Goal: Transaction & Acquisition: Purchase product/service

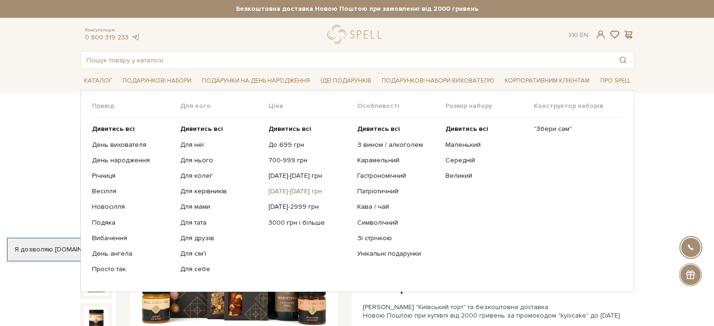
click at [285, 190] on link "[DATE]-[DATE] грн" at bounding box center [309, 191] width 81 height 8
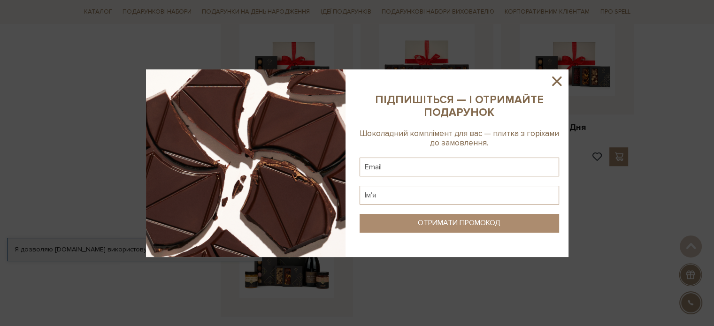
scroll to position [846, 0]
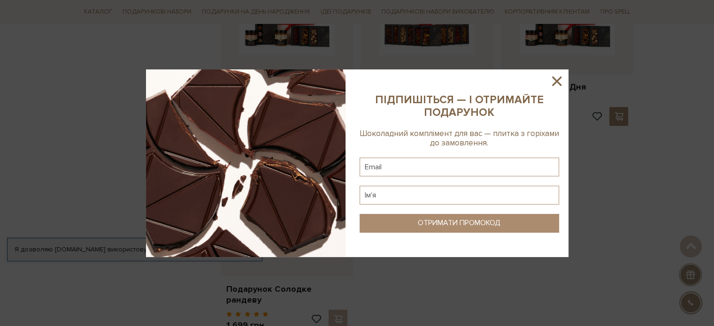
click at [554, 78] on icon at bounding box center [556, 81] width 9 height 9
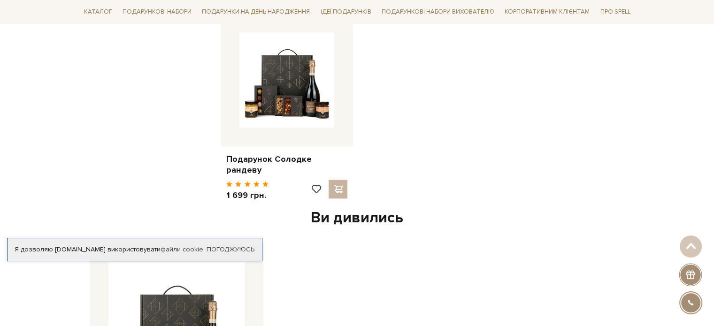
scroll to position [986, 0]
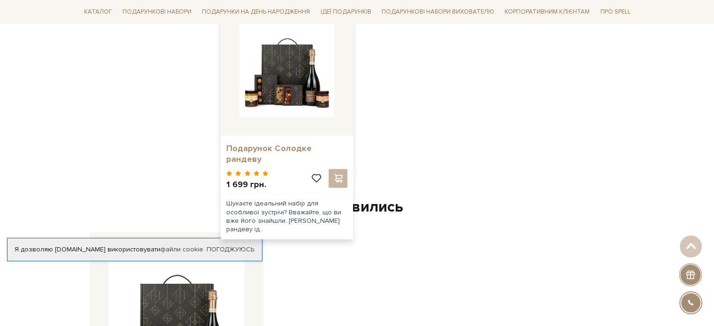
click at [321, 143] on link "Подарунок Солодке рандеву" at bounding box center [287, 154] width 122 height 22
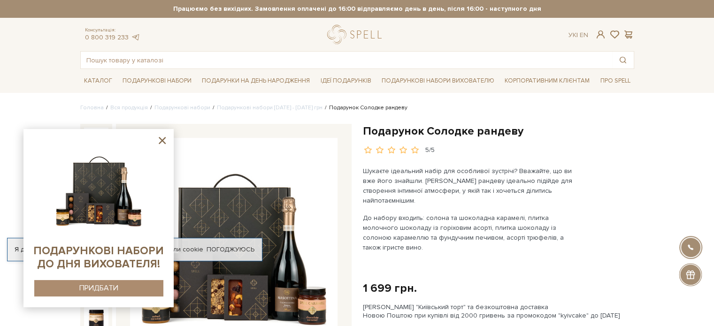
click at [264, 202] on img at bounding box center [234, 242] width 208 height 208
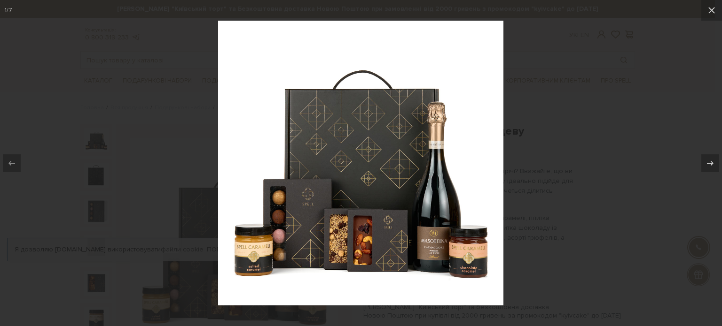
click at [610, 59] on div at bounding box center [361, 163] width 722 height 326
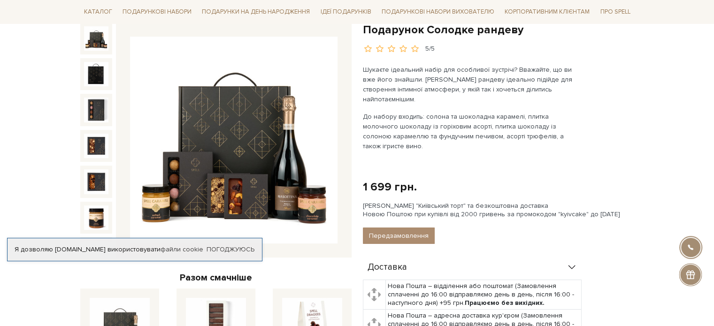
scroll to position [47, 0]
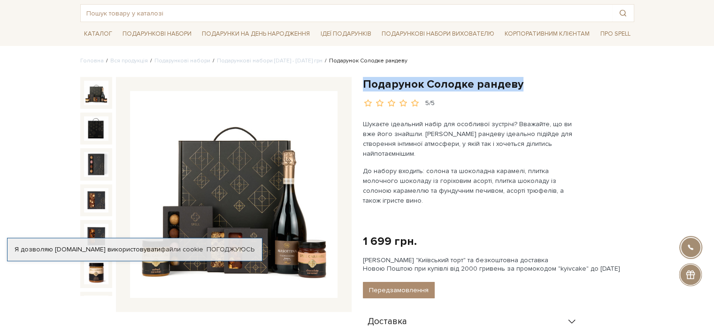
drag, startPoint x: 519, startPoint y: 82, endPoint x: 362, endPoint y: 90, distance: 157.1
click at [362, 90] on div "Подарунок Солодке рандеву 5/5 Шукаєте ідеальний набір для особливої зустрічі? В…" at bounding box center [498, 325] width 283 height 497
copy h1 "Подарунок Солодке рандеву"
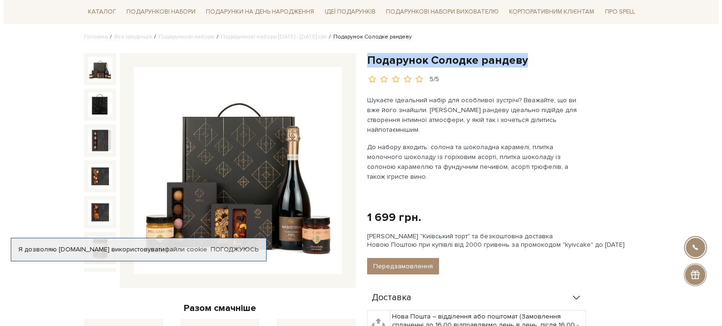
scroll to position [188, 0]
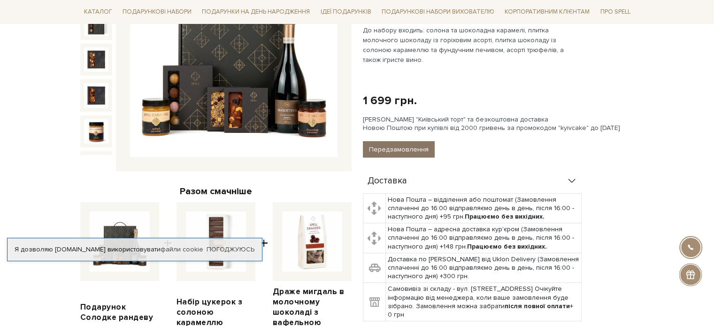
click at [410, 141] on button "Передзамовлення" at bounding box center [399, 149] width 72 height 16
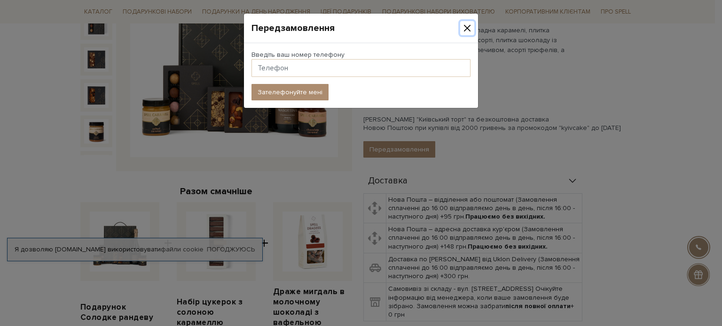
click at [466, 25] on button "Close" at bounding box center [467, 28] width 14 height 14
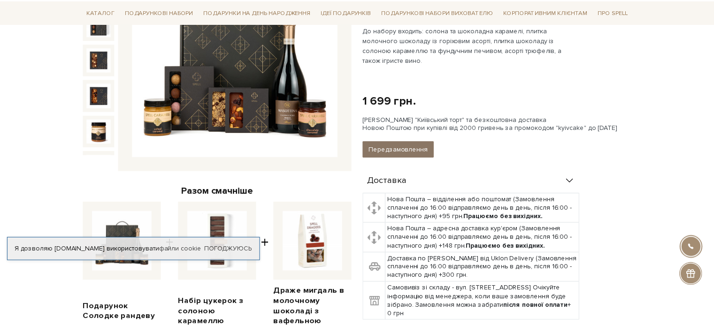
scroll to position [0, 0]
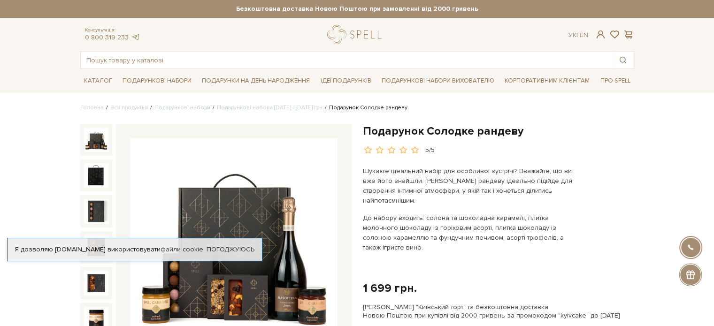
click at [597, 140] on div "Подарунок Солодке рандеву 5/5" at bounding box center [499, 139] width 272 height 31
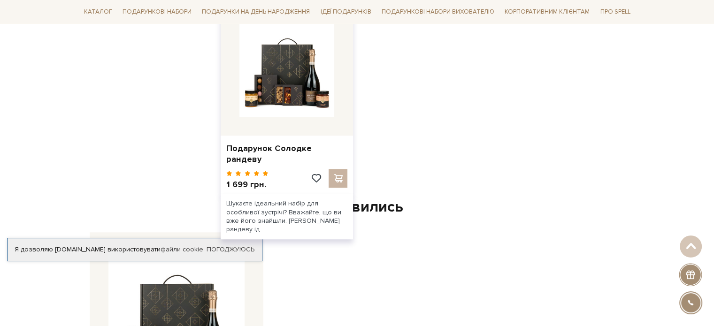
click at [339, 169] on div at bounding box center [329, 181] width 38 height 25
click at [340, 169] on div at bounding box center [329, 181] width 38 height 25
click at [339, 169] on div at bounding box center [329, 181] width 38 height 25
click at [342, 169] on div at bounding box center [329, 181] width 38 height 25
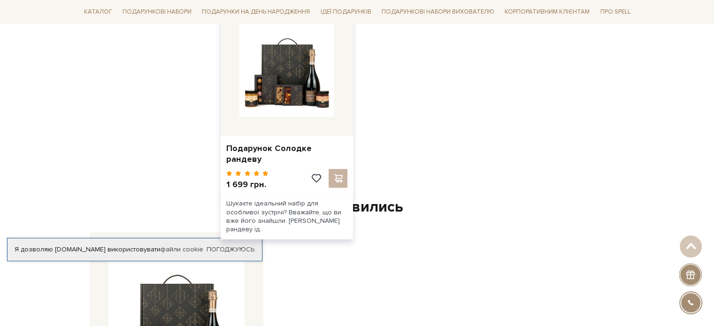
click at [335, 169] on div at bounding box center [329, 181] width 38 height 25
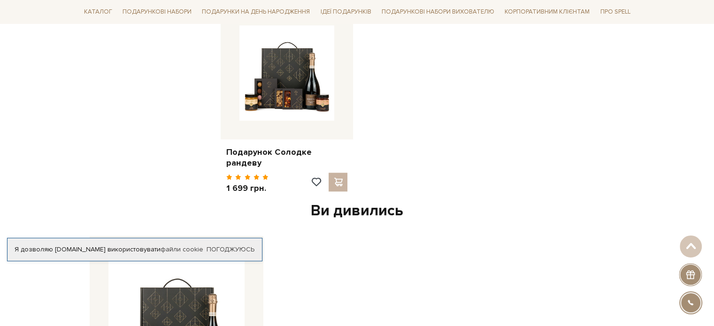
scroll to position [752, 0]
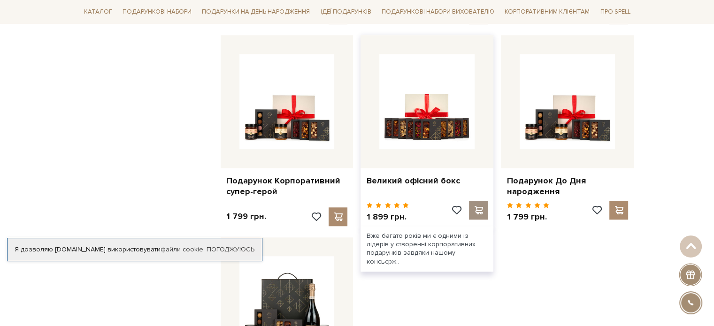
click at [481, 212] on span at bounding box center [479, 210] width 12 height 8
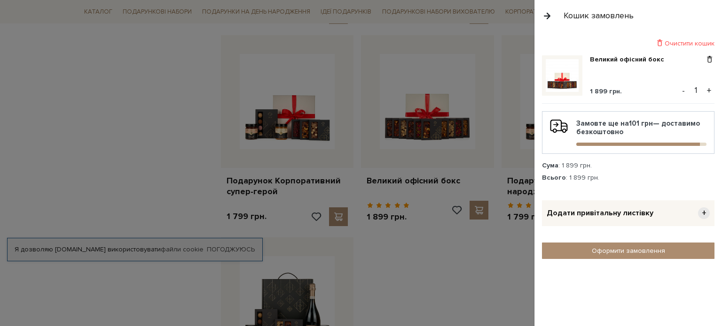
click at [705, 41] on div "Очистити кошик" at bounding box center [628, 43] width 172 height 9
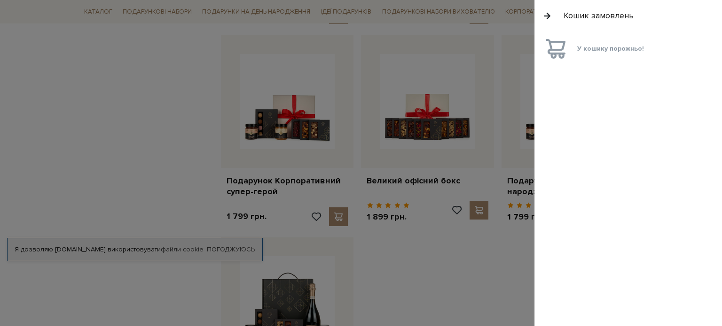
click at [67, 116] on div at bounding box center [361, 163] width 722 height 326
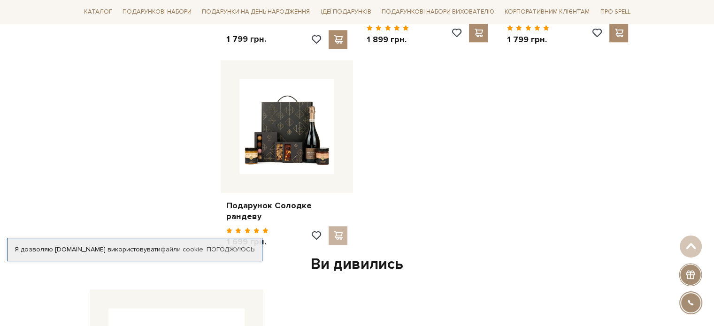
scroll to position [986, 0]
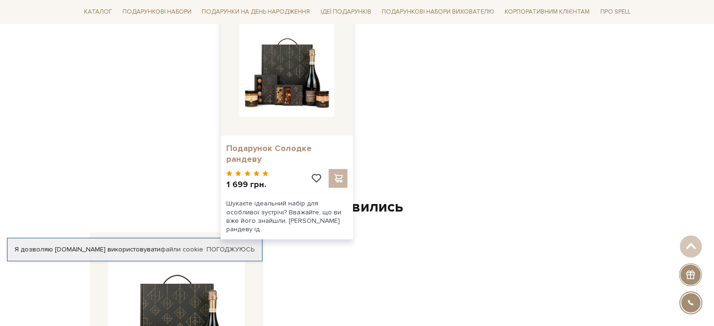
click at [333, 145] on link "Подарунок Солодке рандеву" at bounding box center [287, 154] width 122 height 22
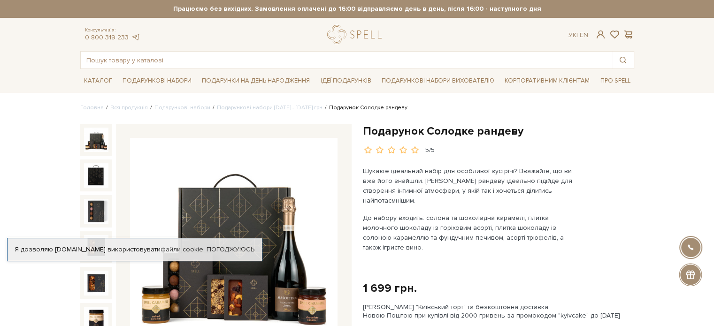
click at [634, 138] on h1 "Подарунок Солодке рандеву" at bounding box center [499, 131] width 272 height 15
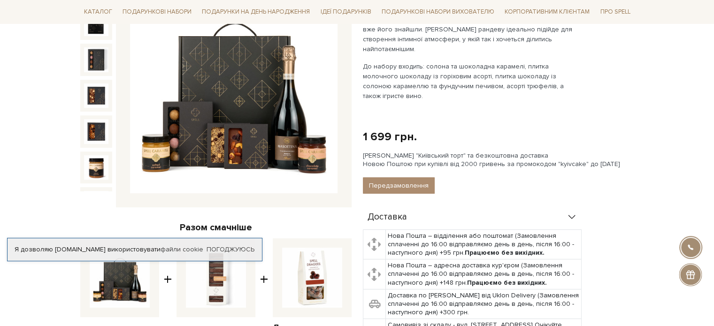
scroll to position [188, 0]
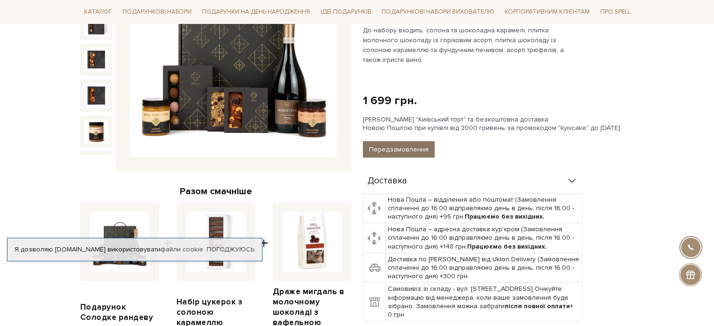
click at [424, 141] on button "Передзамовлення" at bounding box center [399, 149] width 72 height 16
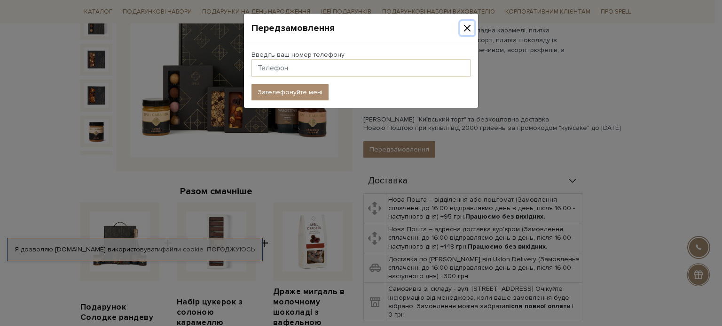
click at [468, 29] on button "Close" at bounding box center [467, 28] width 14 height 14
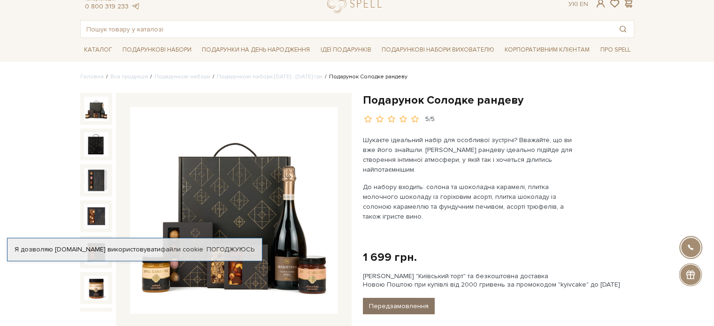
scroll to position [47, 0]
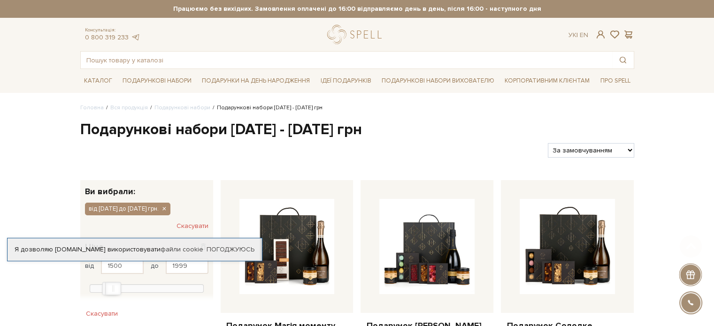
scroll to position [141, 0]
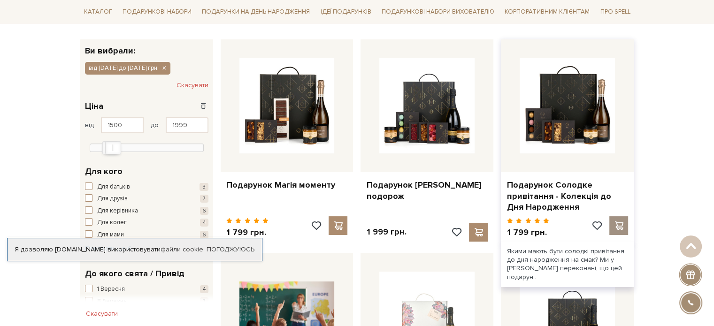
click at [619, 224] on span at bounding box center [620, 226] width 12 height 8
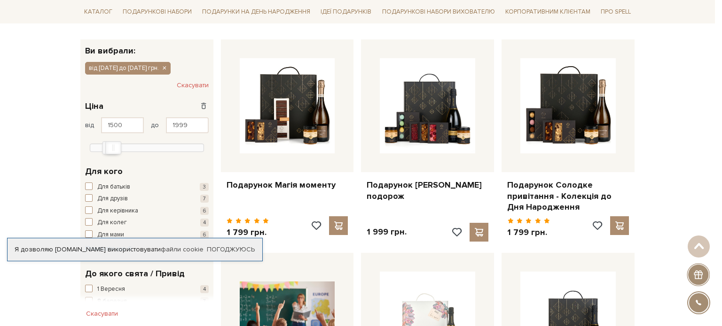
click at [478, 36] on div at bounding box center [361, 163] width 722 height 326
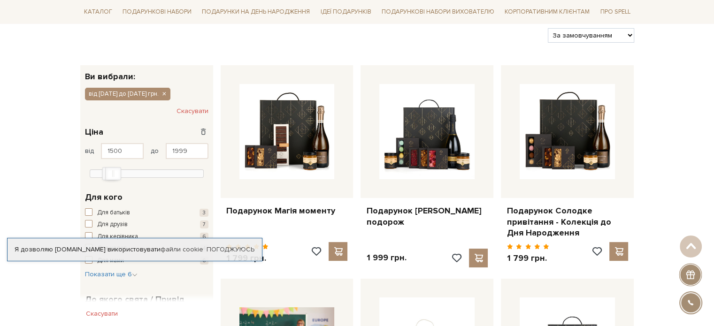
scroll to position [94, 0]
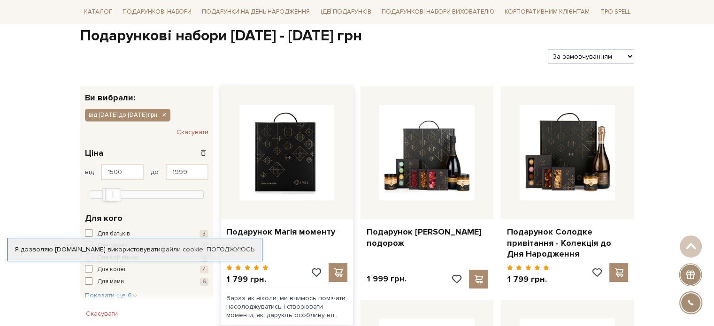
click at [309, 147] on img at bounding box center [287, 152] width 95 height 95
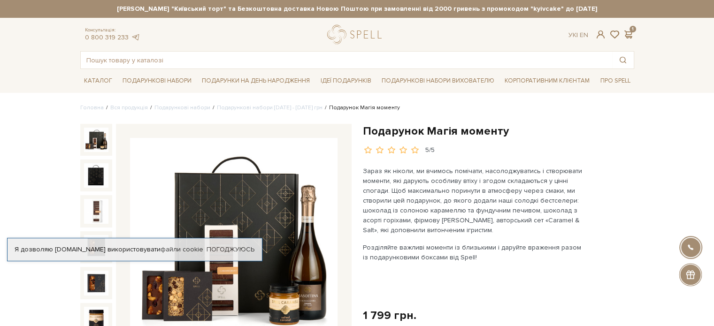
click at [291, 188] on img at bounding box center [234, 242] width 208 height 208
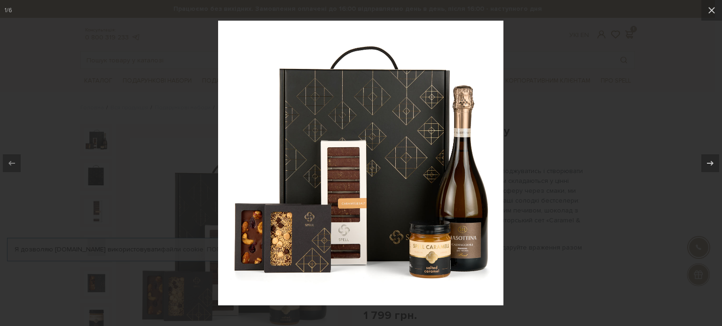
click at [597, 123] on div at bounding box center [361, 163] width 722 height 326
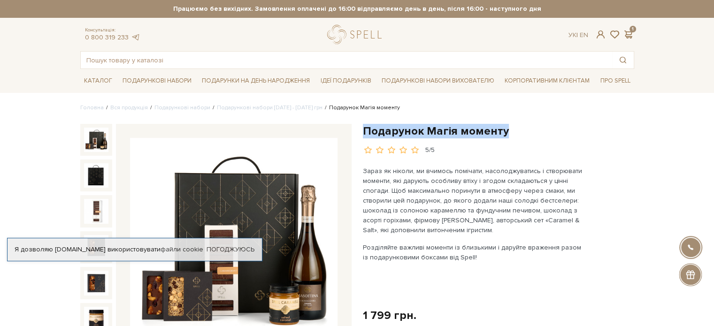
drag, startPoint x: 385, startPoint y: 132, endPoint x: 361, endPoint y: 132, distance: 24.4
copy h1 "Подарунок Магія моменту"
